Goal: Use online tool/utility: Use online tool/utility

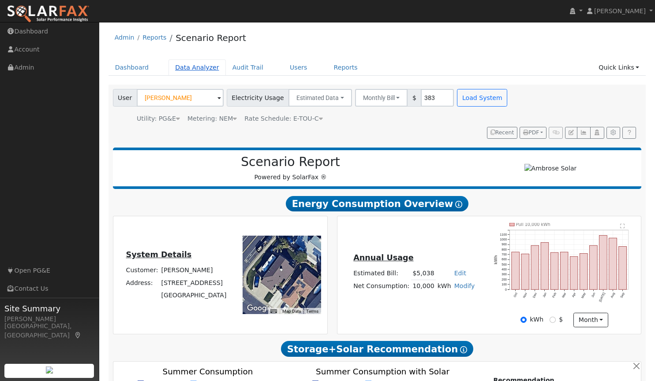
click at [201, 66] on link "Data Analyzer" at bounding box center [196, 68] width 57 height 16
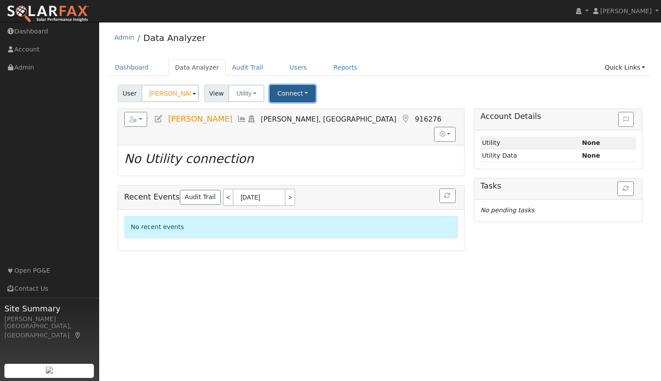
click at [295, 92] on button "Connect" at bounding box center [293, 93] width 46 height 17
click at [180, 93] on input "Gary Jarvis" at bounding box center [169, 94] width 57 height 18
drag, startPoint x: 180, startPoint y: 93, endPoint x: 104, endPoint y: 100, distance: 77.1
click at [104, 100] on div "Edit User: New Select an Ac... New Account Nickname Cancel Create Are you sure …" at bounding box center [380, 168] width 553 height 167
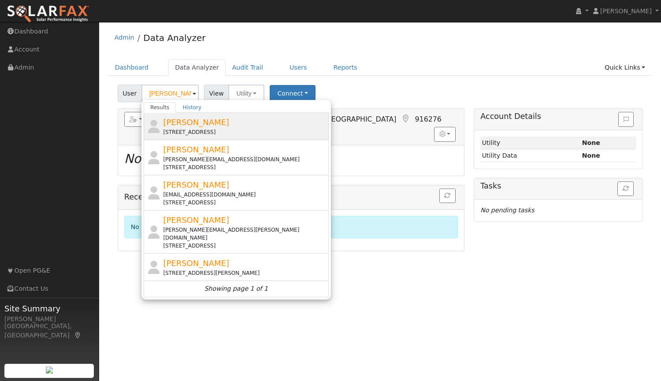
click at [186, 123] on span "[PERSON_NAME]" at bounding box center [196, 122] width 66 height 9
type input "[PERSON_NAME]"
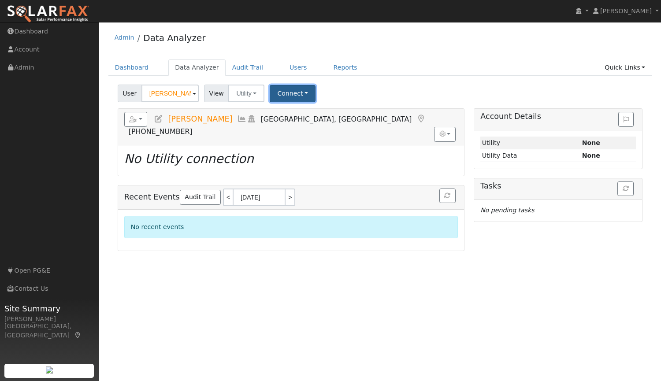
click at [289, 96] on button "Connect" at bounding box center [293, 93] width 46 height 17
click at [301, 113] on link "Select a Provider" at bounding box center [305, 113] width 69 height 12
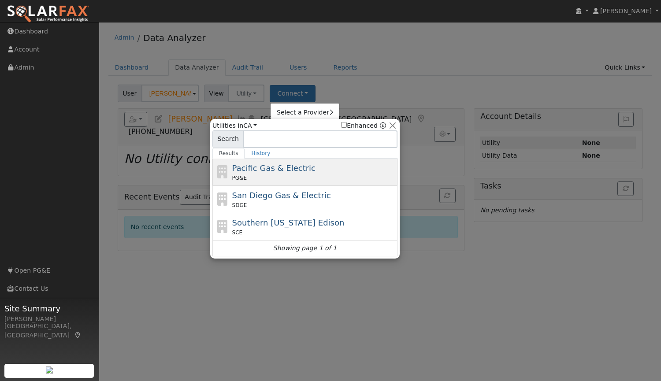
click at [232, 170] on span "Pacific Gas & Electric" at bounding box center [273, 168] width 83 height 9
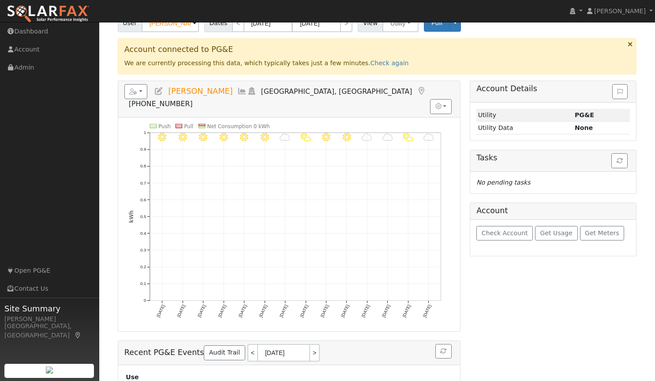
scroll to position [42, 0]
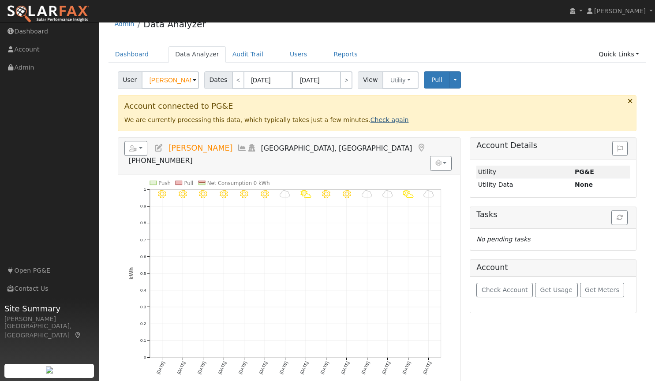
click at [370, 123] on link "Check again" at bounding box center [389, 119] width 38 height 7
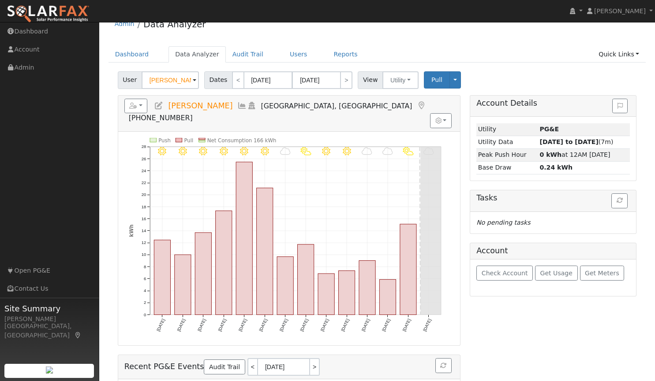
scroll to position [0, 0]
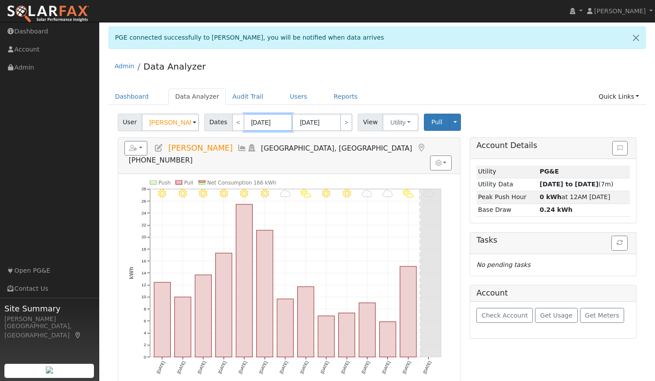
click at [251, 121] on input "09/18/2025" at bounding box center [268, 123] width 48 height 18
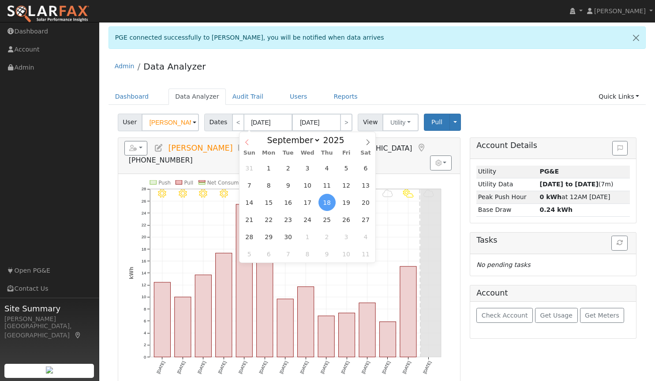
click at [246, 143] on icon at bounding box center [247, 142] width 6 height 6
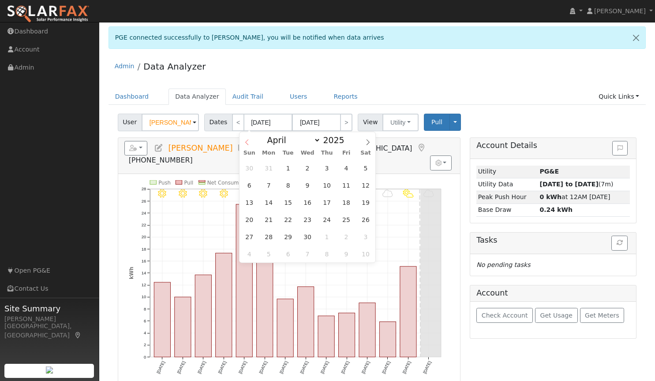
click at [246, 143] on icon at bounding box center [247, 142] width 6 height 6
select select "2"
click at [286, 71] on div "Admin Data Analyzer" at bounding box center [376, 68] width 537 height 27
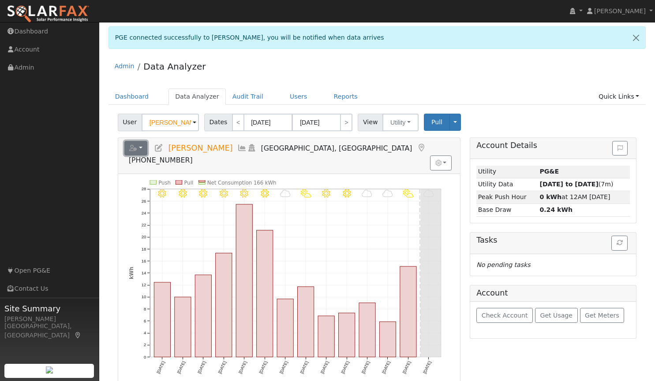
click at [143, 144] on button "button" at bounding box center [135, 148] width 23 height 15
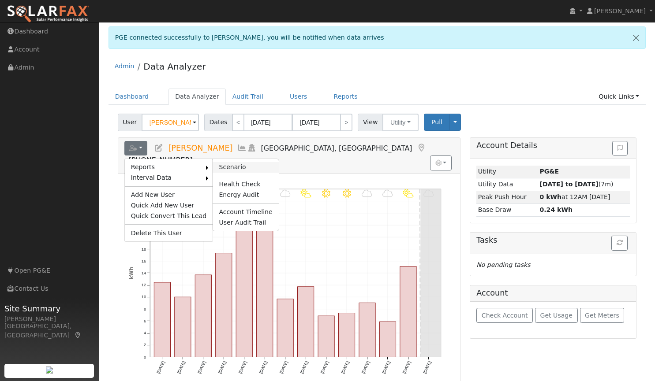
click at [216, 164] on link "Scenario" at bounding box center [245, 167] width 66 height 11
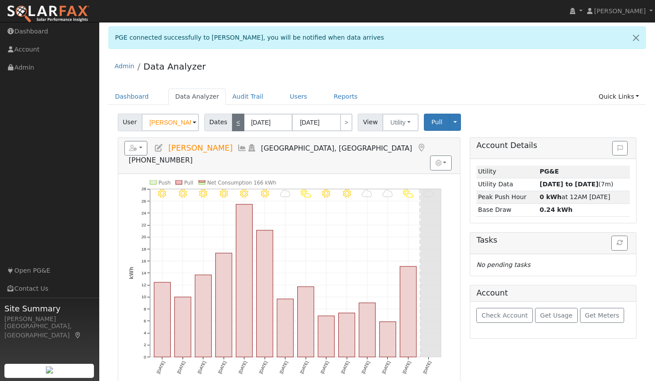
click at [232, 124] on link "<" at bounding box center [238, 123] width 12 height 18
type input "09/04/2025"
type input "09/17/2025"
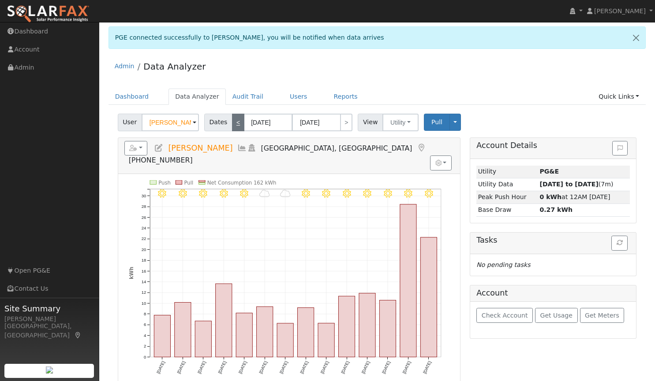
click at [233, 123] on link "<" at bounding box center [238, 123] width 12 height 18
type input "08/21/2025"
type input "09/03/2025"
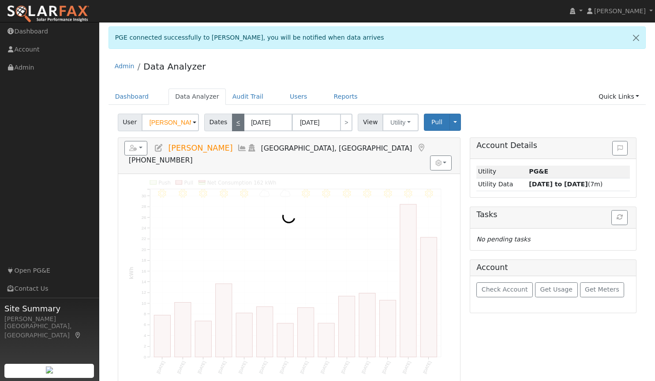
click at [233, 123] on link "<" at bounding box center [238, 123] width 12 height 18
type input "08/07/2025"
type input "08/20/2025"
click at [233, 123] on link "<" at bounding box center [238, 123] width 12 height 18
type input "07/24/2025"
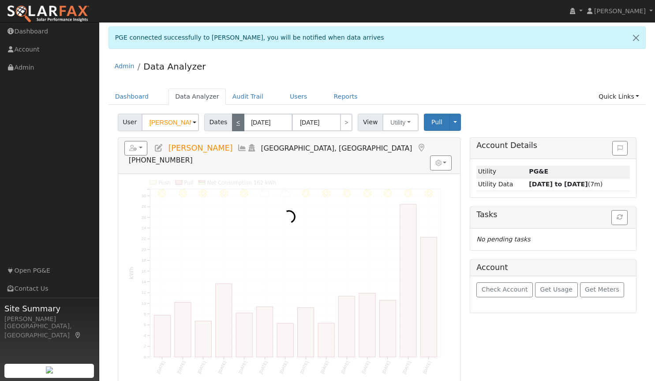
type input "08/06/2025"
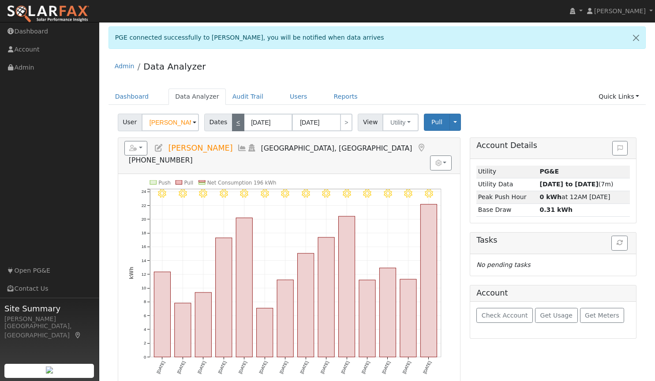
click at [233, 123] on link "<" at bounding box center [238, 123] width 12 height 18
type input "07/10/2025"
type input "07/23/2025"
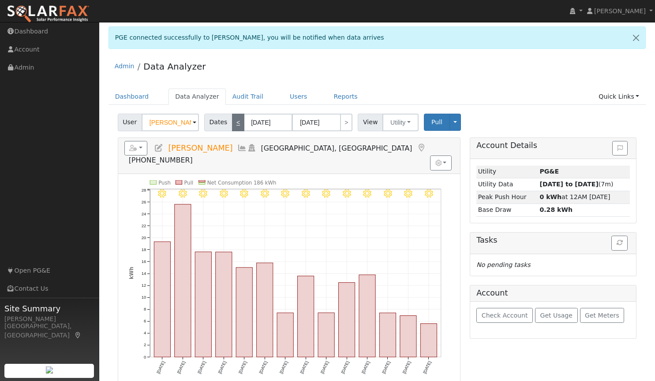
click at [232, 122] on link "<" at bounding box center [238, 123] width 12 height 18
type input "06/26/2025"
type input "07/09/2025"
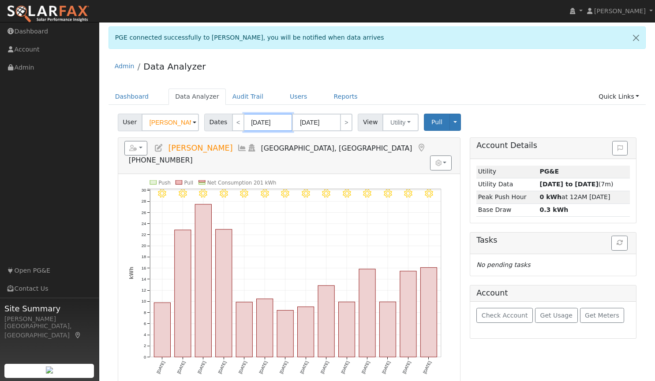
click at [259, 120] on input "06/26/2025" at bounding box center [268, 123] width 48 height 18
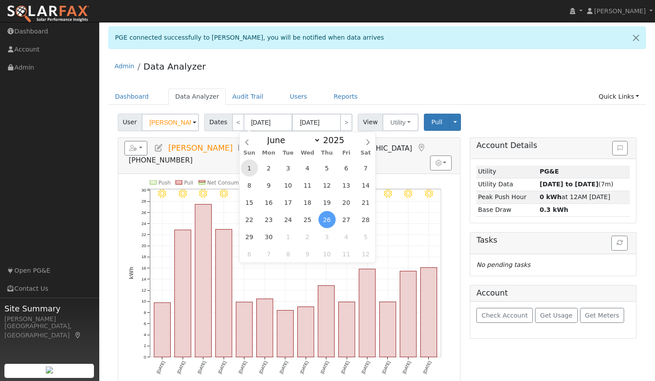
click at [250, 169] on span "1" at bounding box center [249, 168] width 17 height 17
type input "06/01/2025"
type input "06/30/2025"
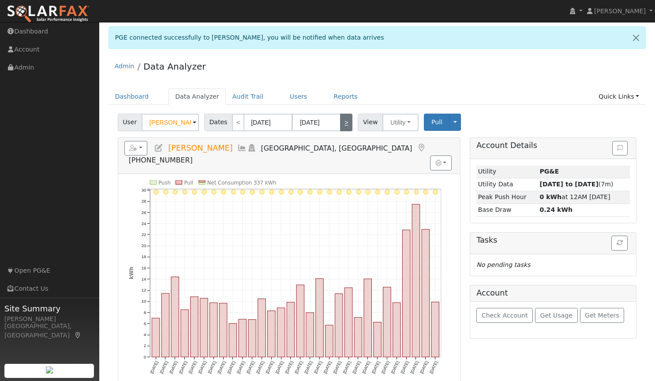
click at [342, 126] on link ">" at bounding box center [346, 123] width 12 height 18
type input "07/01/2025"
type input "07/31/2025"
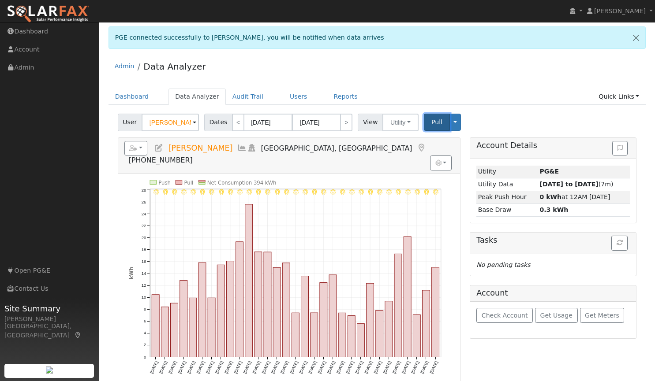
click at [424, 119] on button "Pull" at bounding box center [437, 122] width 26 height 17
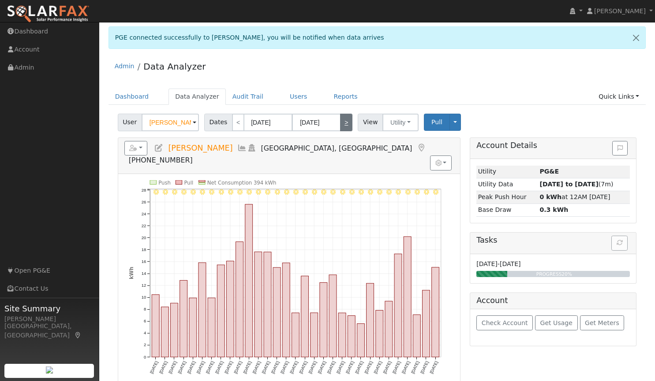
click at [340, 126] on link ">" at bounding box center [346, 123] width 12 height 18
type input "08/01/2025"
type input "08/31/2025"
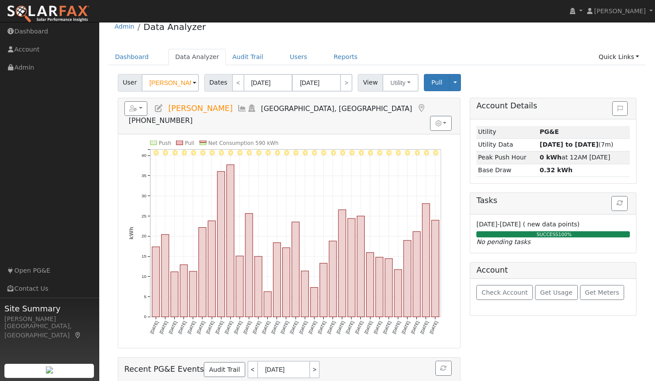
scroll to position [33, 0]
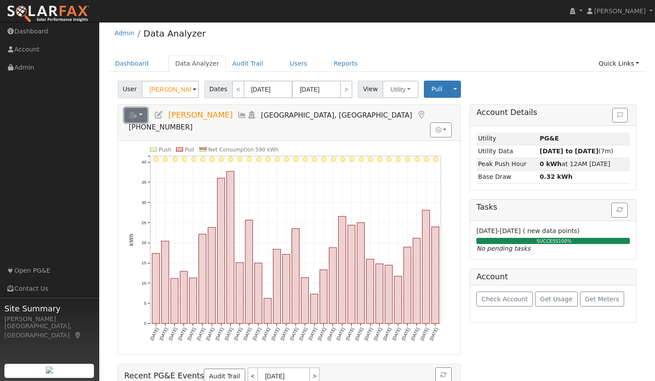
click at [139, 115] on button "button" at bounding box center [135, 115] width 23 height 15
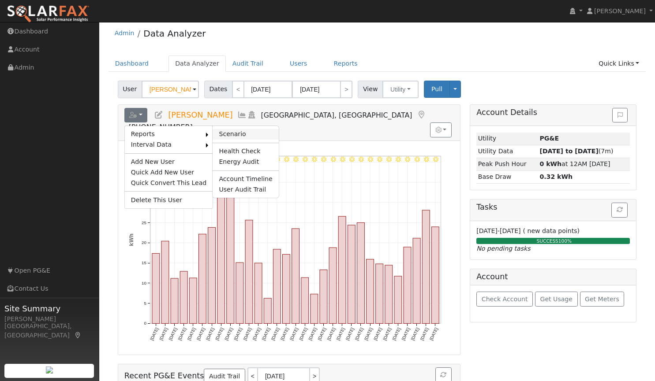
click at [222, 134] on link "Scenario" at bounding box center [245, 134] width 66 height 11
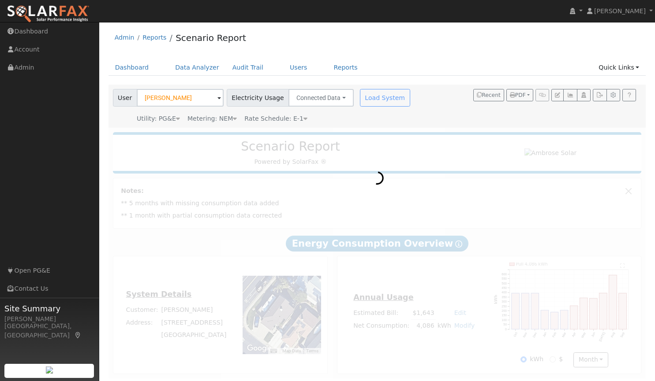
click at [402, 202] on div at bounding box center [376, 253] width 537 height 250
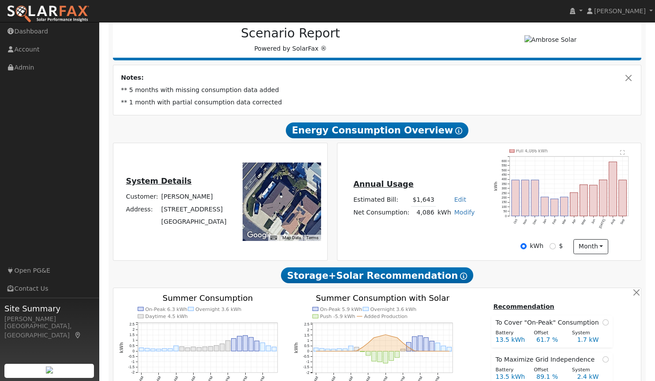
scroll to position [114, 0]
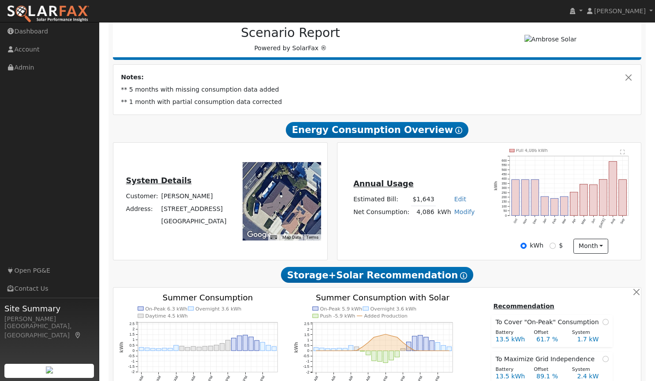
drag, startPoint x: 151, startPoint y: 92, endPoint x: 153, endPoint y: 96, distance: 4.9
click at [153, 96] on tbody "** 5 months with missing consumption data added ** 1 month with partial consump…" at bounding box center [376, 96] width 515 height 25
type input "13149"
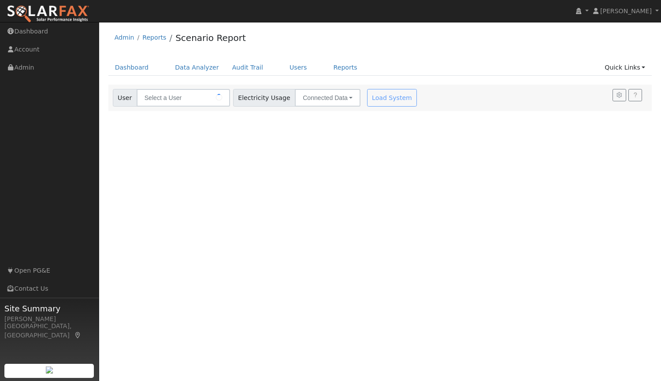
type input "[PERSON_NAME]"
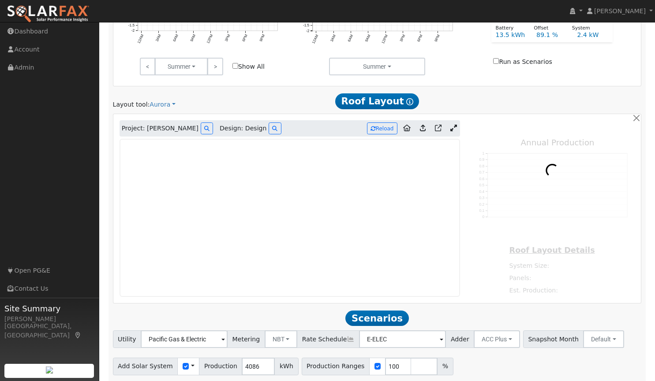
scroll to position [487, 0]
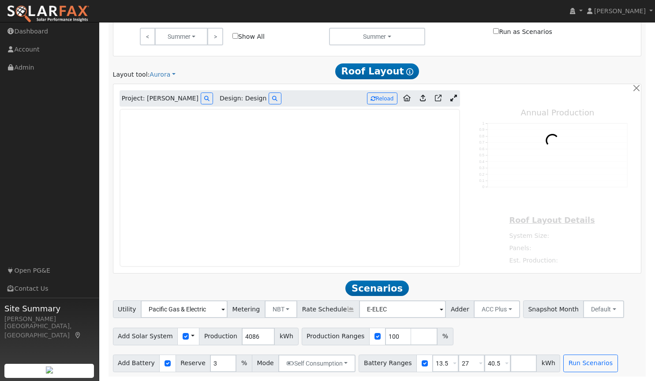
click at [450, 96] on link at bounding box center [453, 98] width 13 height 13
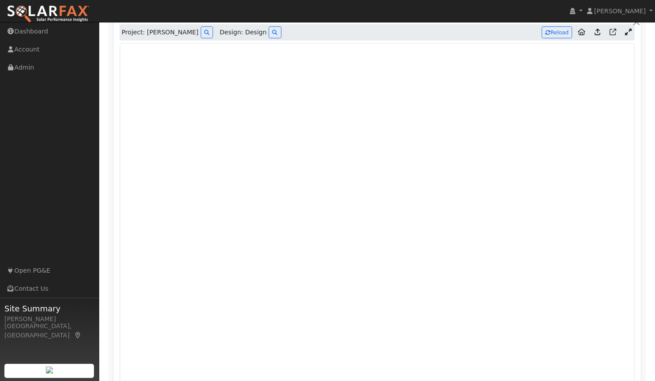
scroll to position [551, 0]
type input "13149"
click at [595, 33] on icon at bounding box center [597, 33] width 6 height 7
click at [596, 34] on icon at bounding box center [597, 33] width 6 height 7
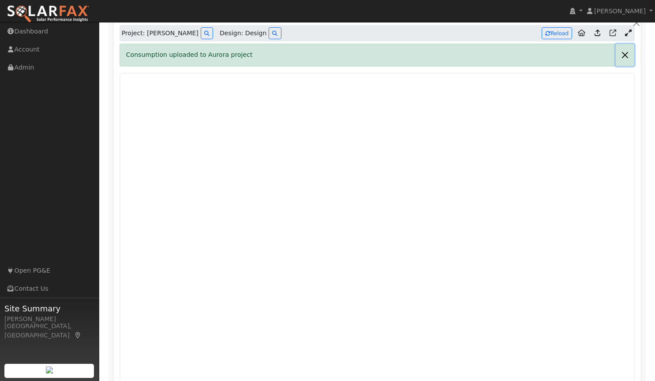
click at [624, 56] on button "button" at bounding box center [624, 55] width 19 height 22
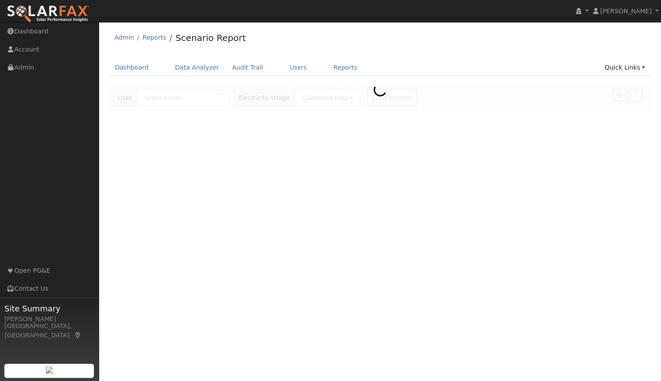
type input "[PERSON_NAME]"
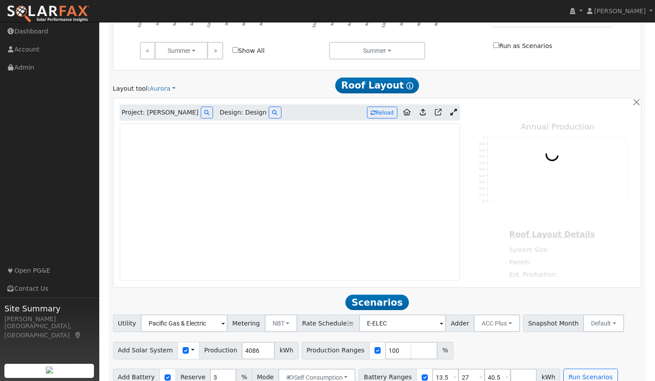
scroll to position [487, 0]
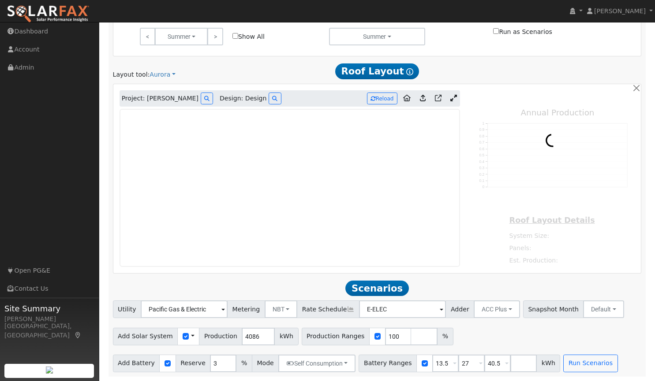
type input "13149"
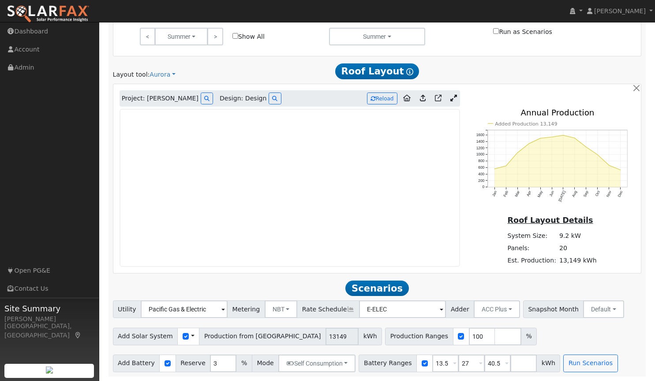
click at [449, 96] on link at bounding box center [453, 98] width 13 height 13
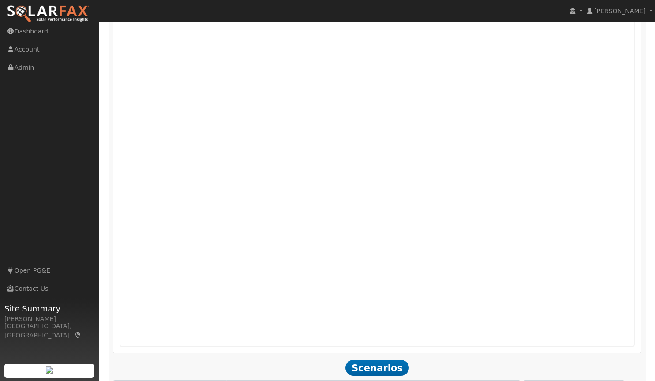
scroll to position [594, 0]
